Goal: Navigation & Orientation: Go to known website

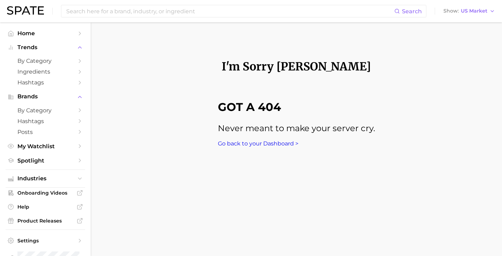
scroll to position [18, 0]
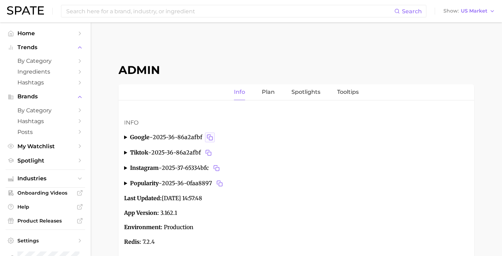
click at [209, 138] on icon "Copy 2025-36-86a2afbf to clipboard" at bounding box center [210, 137] width 6 height 6
click at [221, 185] on icon "Copy 2025-36-0faa8897 to clipboard" at bounding box center [219, 183] width 6 height 6
click at [209, 138] on icon "Copy 2025-36-86a2afbf to clipboard" at bounding box center [210, 137] width 6 height 6
click at [218, 168] on rect "Copy 2025-37-65334bfc to clipboard" at bounding box center [217, 168] width 3 height 3
click at [219, 181] on icon "Copy 2025-36-0faa8897 to clipboard" at bounding box center [218, 182] width 3 height 3
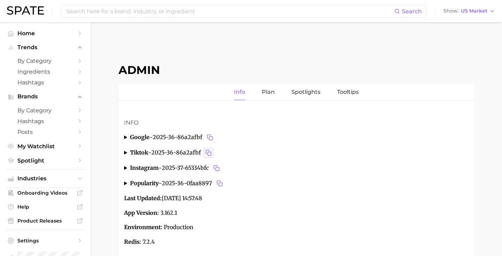
click at [211, 153] on icon "Copy 2025-36-86a2afbf to clipboard" at bounding box center [208, 152] width 6 height 6
click at [219, 166] on icon "Copy 2025-37-65334bfc to clipboard" at bounding box center [216, 168] width 6 height 6
click at [220, 180] on icon "Copy 2025-36-0faa8897 to clipboard" at bounding box center [219, 183] width 6 height 6
click at [210, 136] on icon "Copy 2025-36-86a2afbf to clipboard" at bounding box center [210, 137] width 6 height 6
click at [219, 165] on icon "Copy 2025-37-65334bfc to clipboard" at bounding box center [216, 168] width 6 height 6
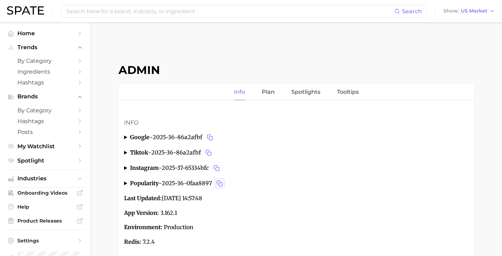
click at [222, 183] on icon "Copy 2025-36-0faa8897 to clipboard" at bounding box center [219, 183] width 6 height 6
